Goal: Information Seeking & Learning: Learn about a topic

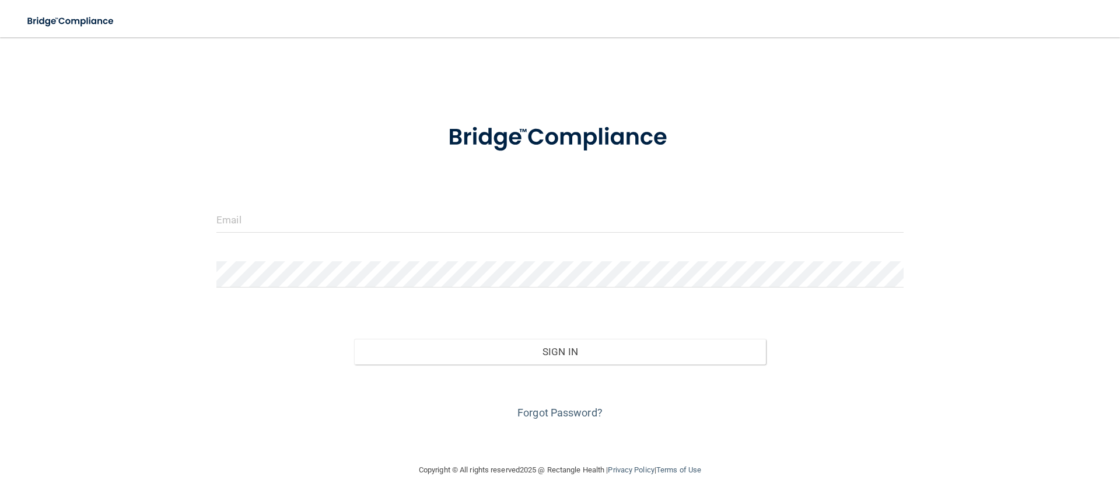
type input "[EMAIL_ADDRESS][PERSON_NAME][DOMAIN_NAME]"
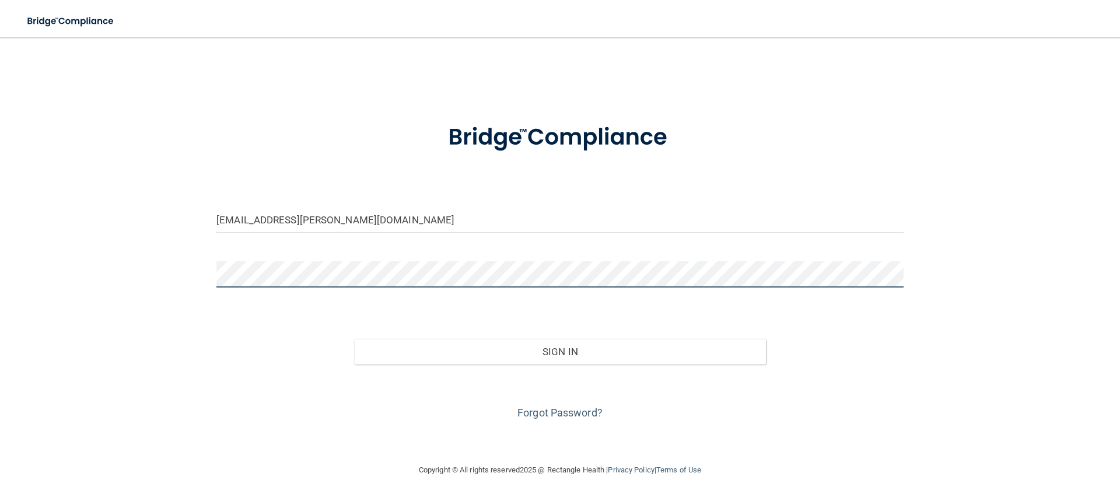
click at [354, 339] on button "Sign In" at bounding box center [560, 352] width 412 height 26
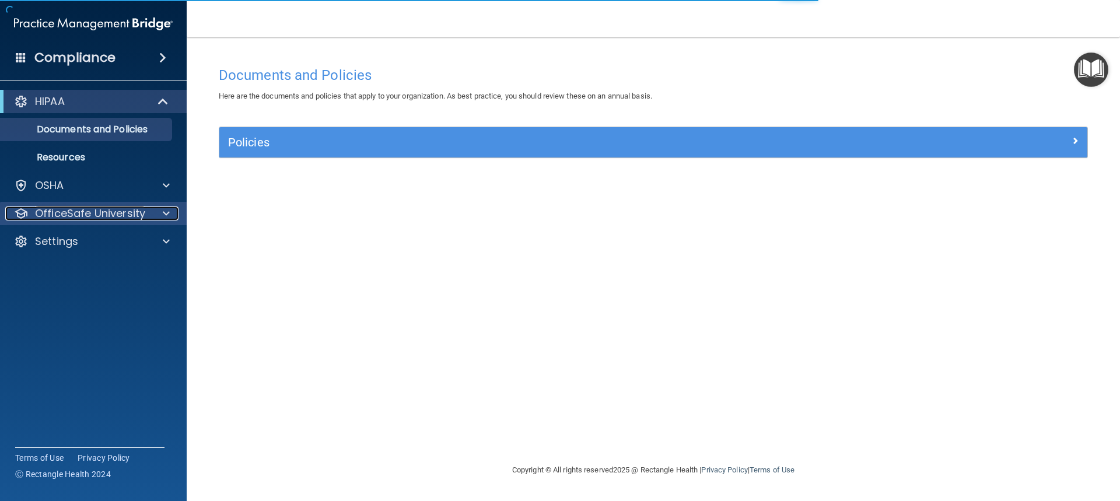
click at [136, 211] on p "OfficeSafe University" at bounding box center [90, 213] width 110 height 14
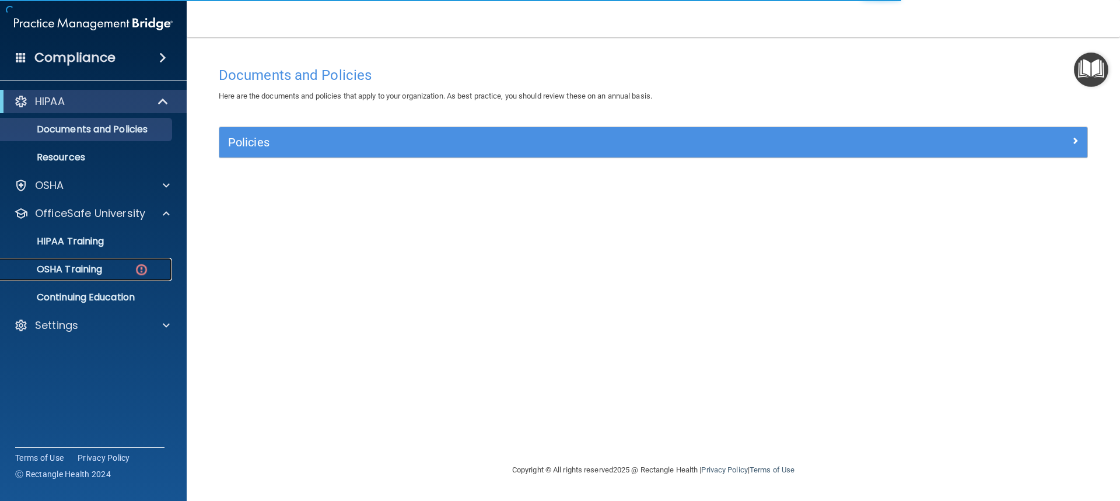
click at [98, 271] on p "OSHA Training" at bounding box center [55, 270] width 94 height 12
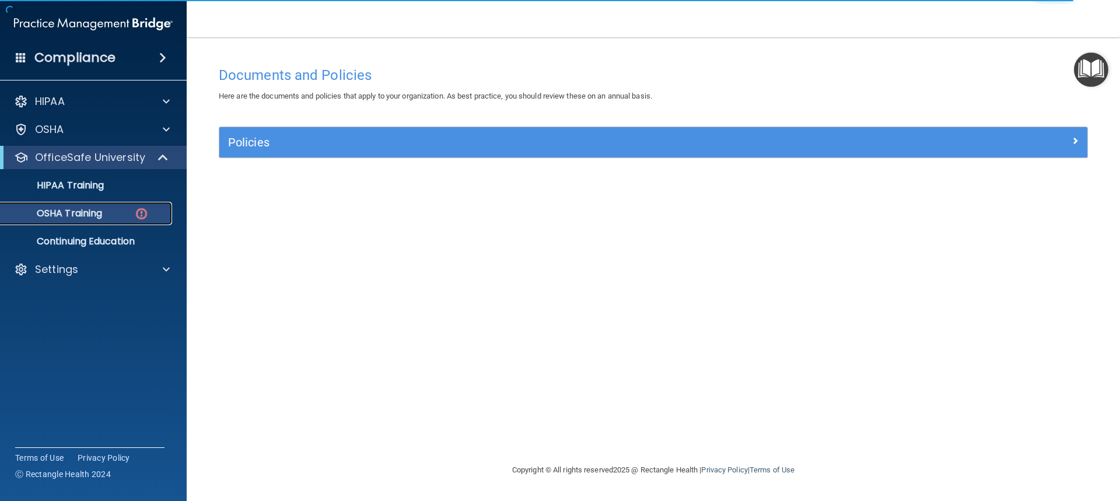
click at [88, 211] on p "OSHA Training" at bounding box center [55, 214] width 94 height 12
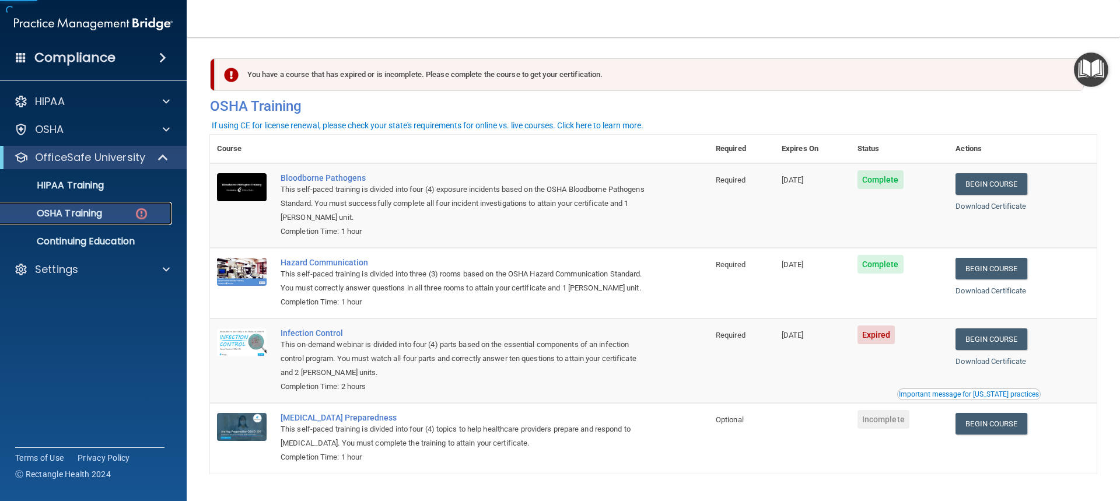
click at [143, 213] on img at bounding box center [141, 213] width 15 height 15
click at [978, 347] on link "Begin Course" at bounding box center [990, 339] width 71 height 22
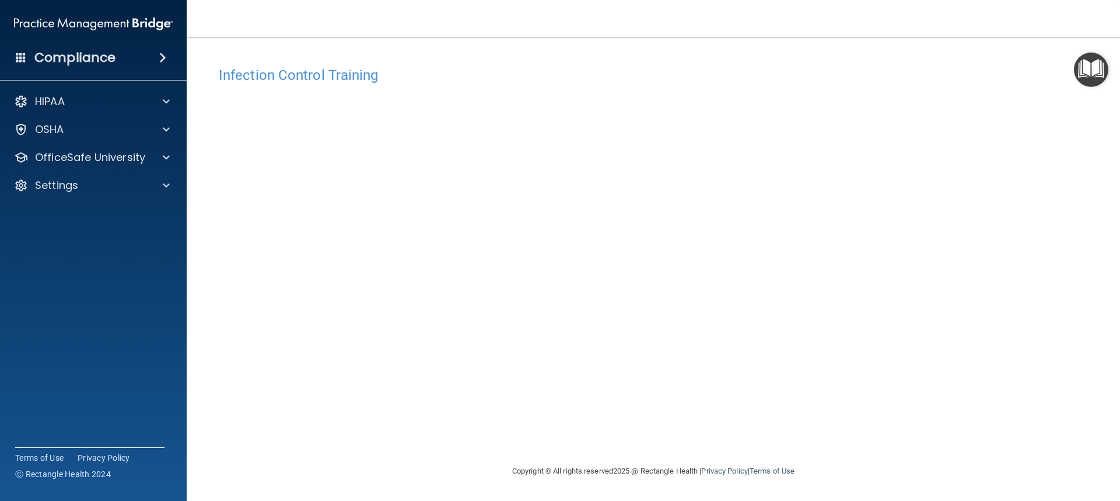
click at [828, 293] on div "Infection Control Training This course doesn’t expire until [DATE]. Are you sur…" at bounding box center [653, 263] width 886 height 404
